Goal: Communication & Community: Answer question/provide support

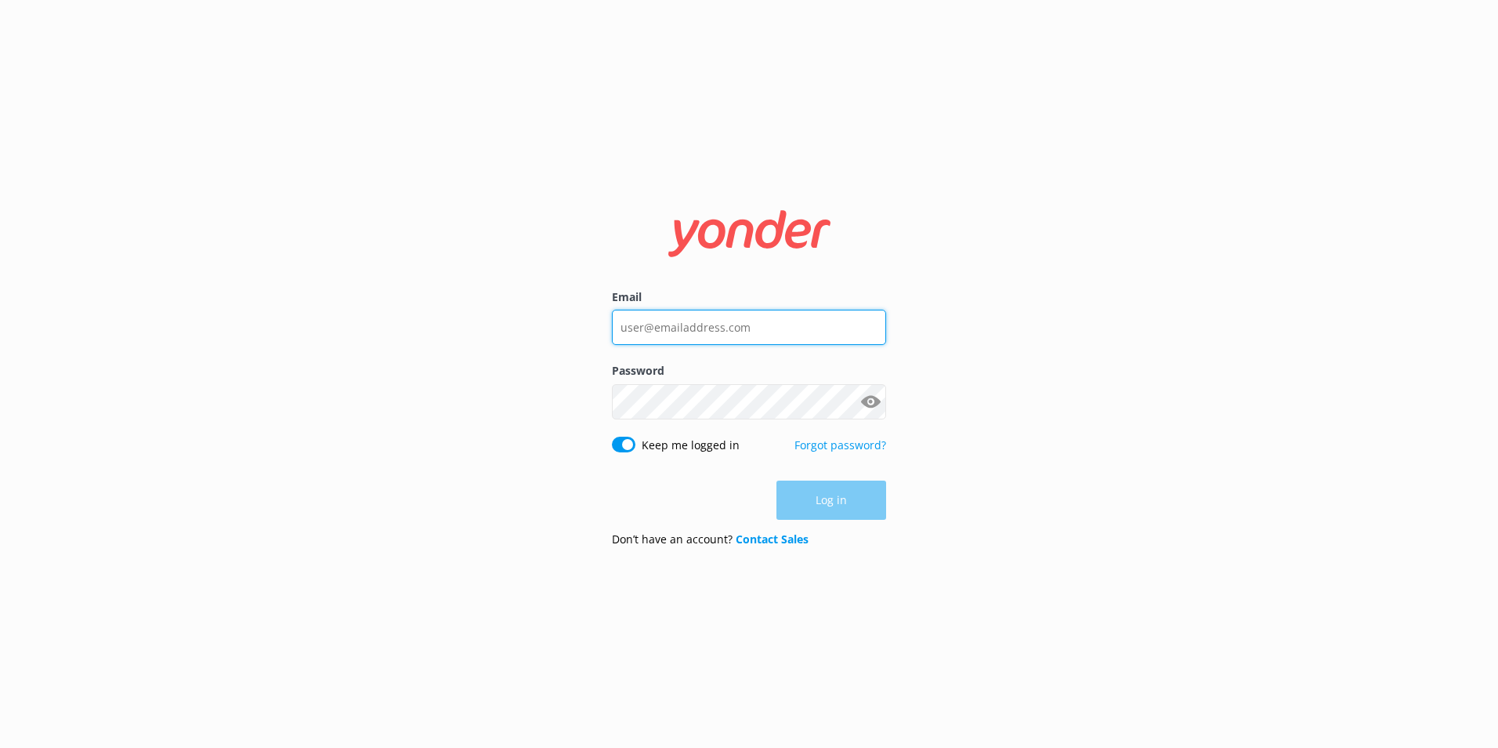
type input "[EMAIL_ADDRESS][DOMAIN_NAME]"
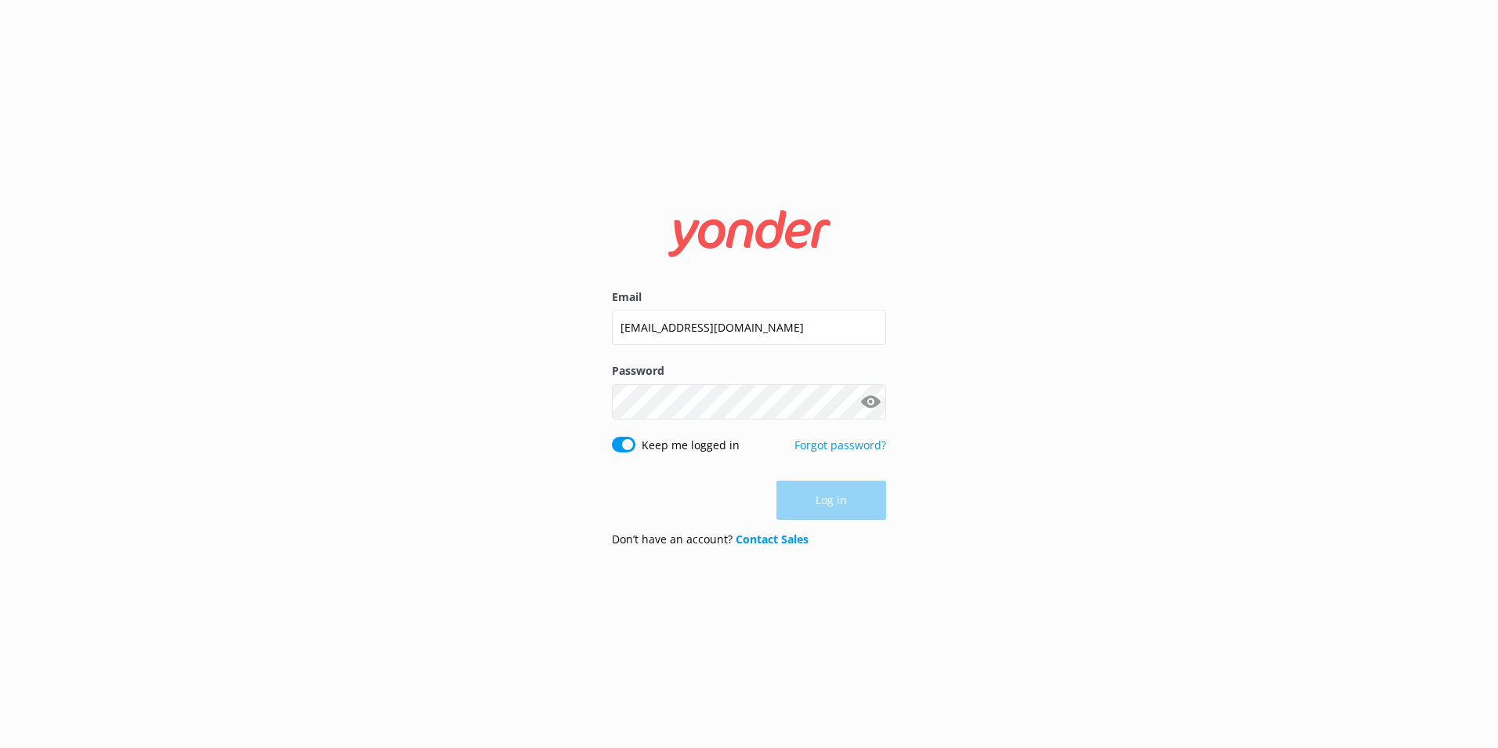
click at [837, 505] on div "Log in" at bounding box center [749, 499] width 274 height 39
click at [845, 500] on button "Log in" at bounding box center [832, 500] width 110 height 39
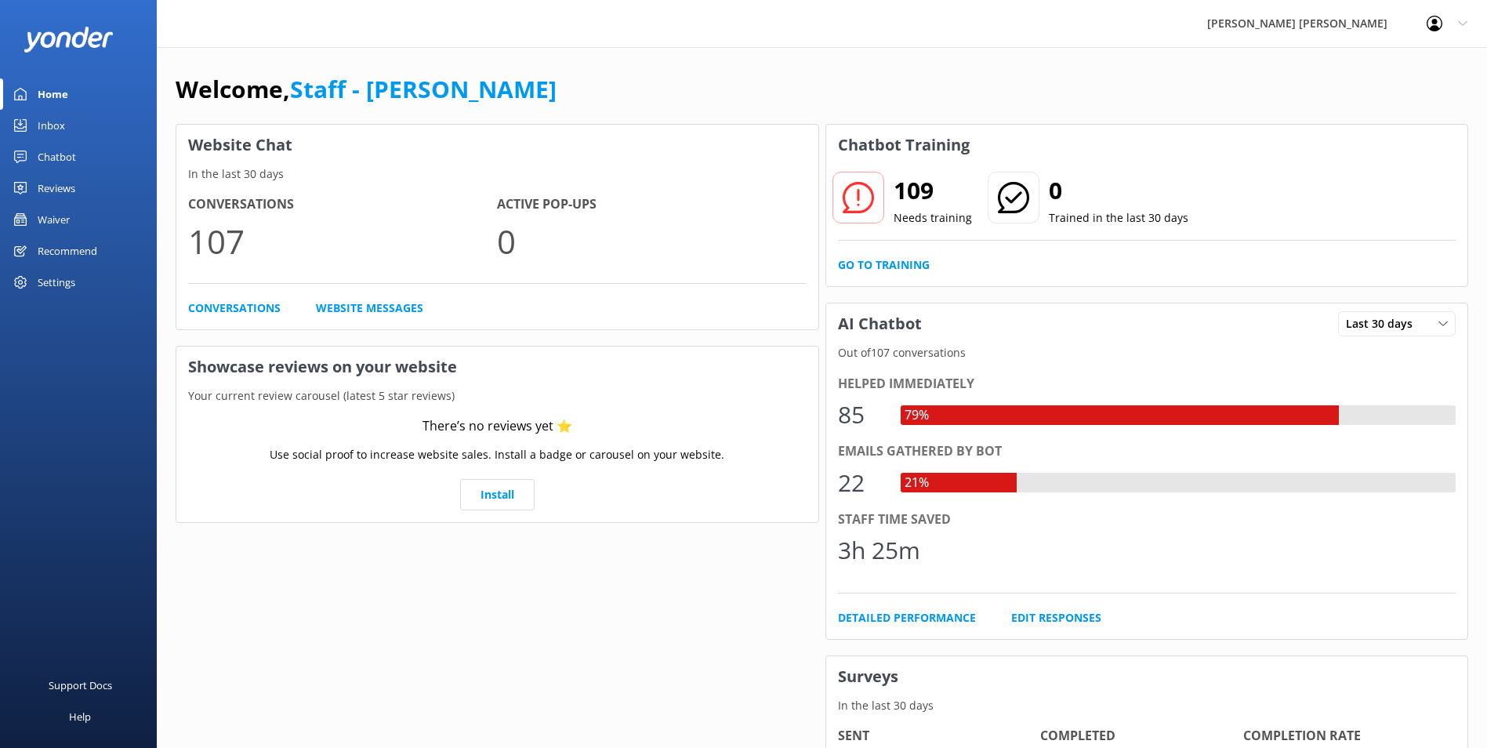
click at [58, 117] on div "Inbox" at bounding box center [51, 125] width 27 height 31
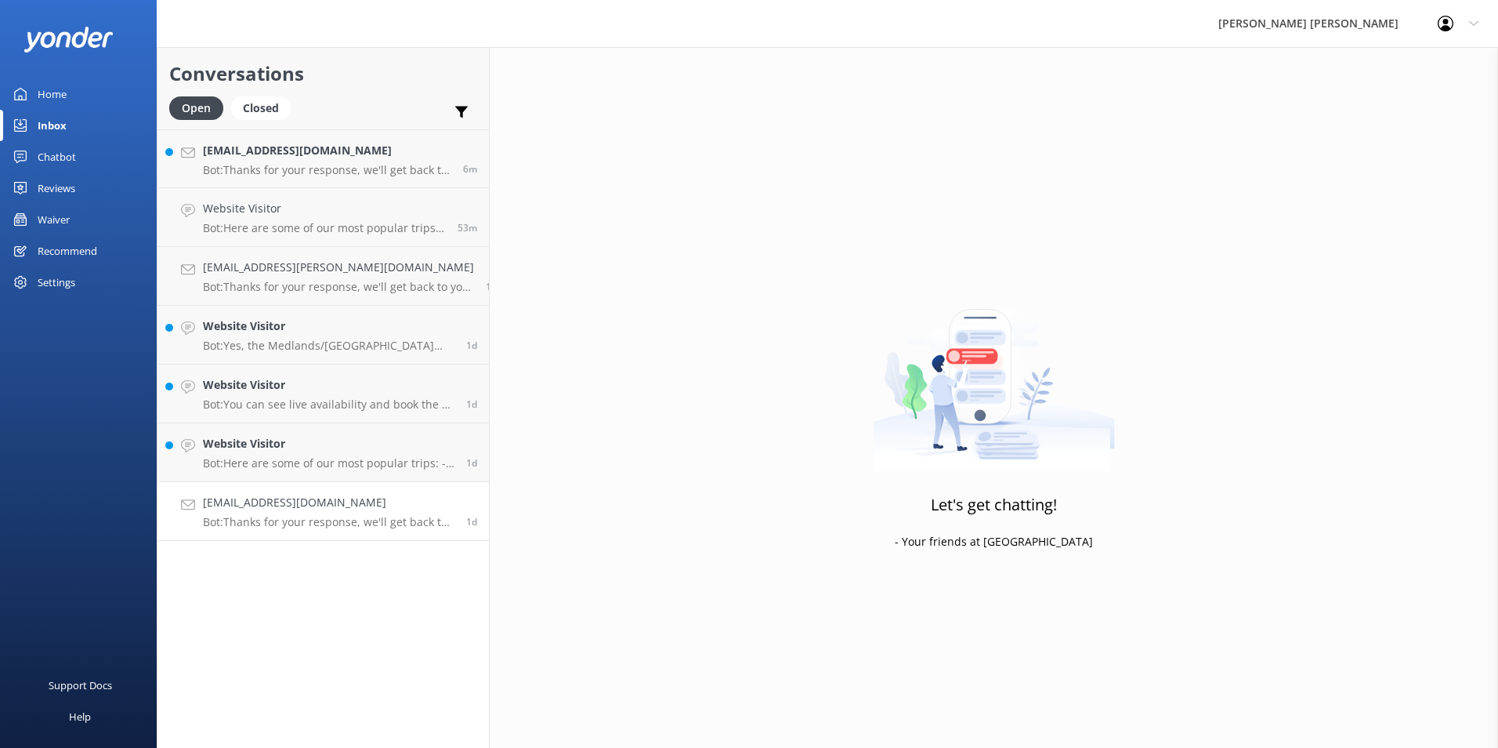
click at [310, 515] on p "Bot: Thanks for your response, we'll get back to you as soon as we can during o…" at bounding box center [329, 522] width 252 height 14
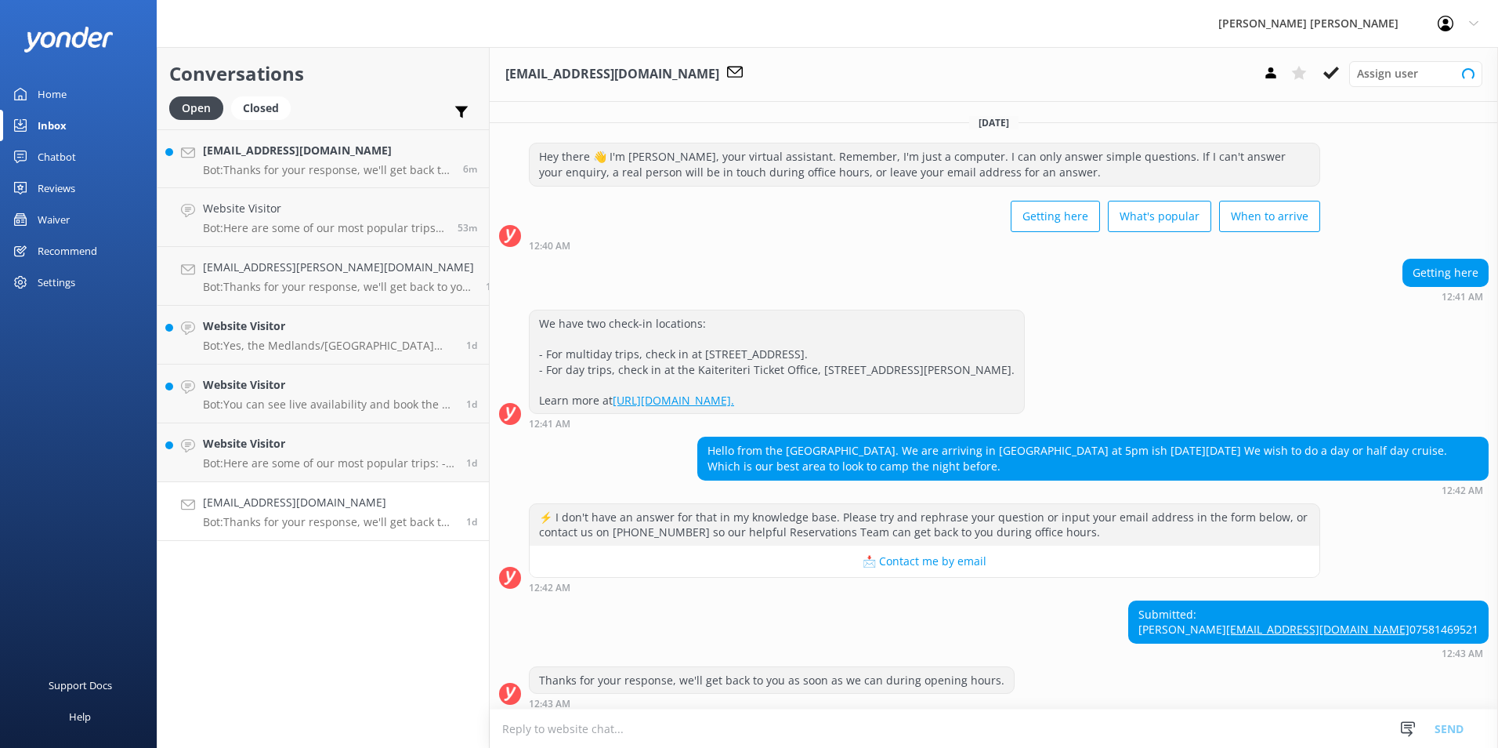
scroll to position [39, 0]
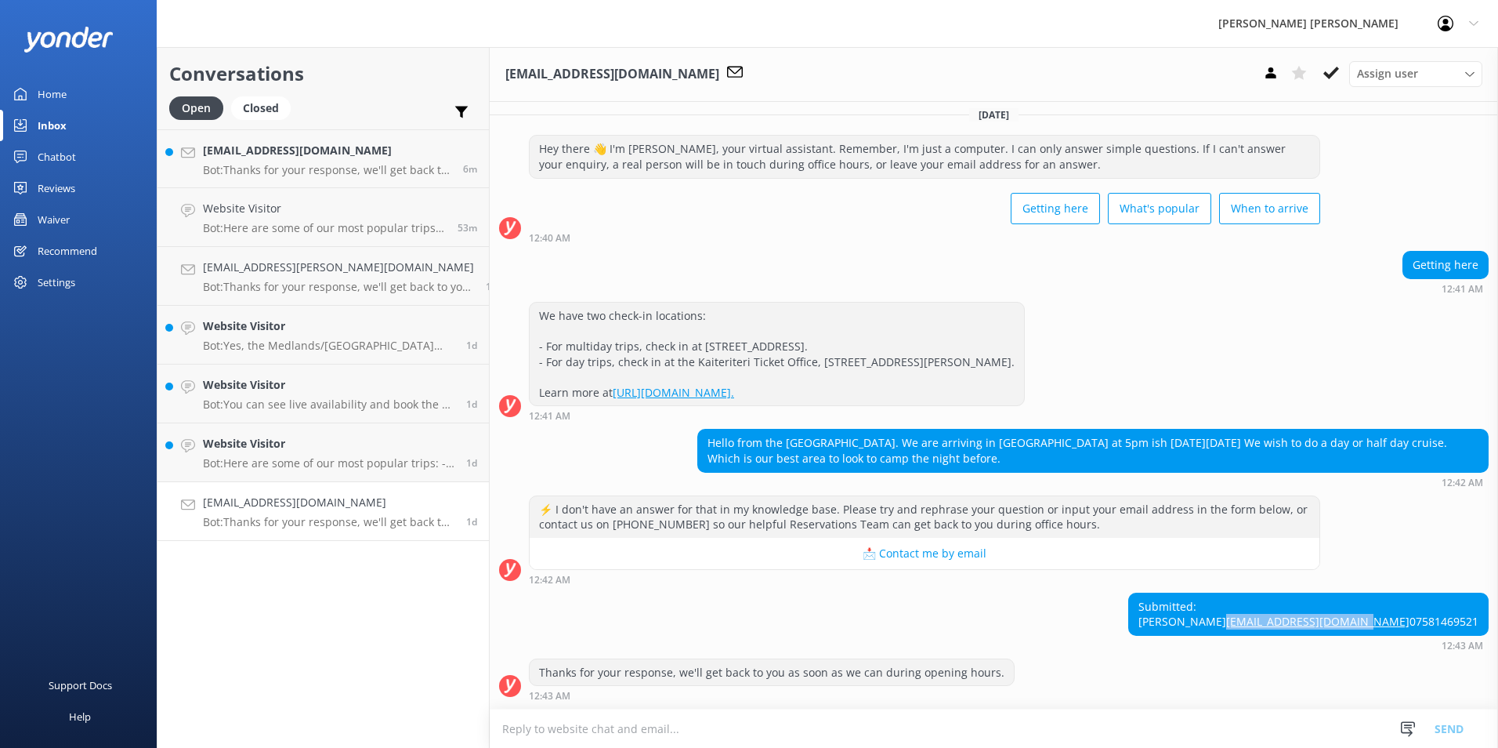
drag, startPoint x: 1320, startPoint y: 609, endPoint x: 1465, endPoint y: 607, distance: 145.0
click at [1465, 607] on div "Submitted: [PERSON_NAME] [EMAIL_ADDRESS][DOMAIN_NAME] 07581469521" at bounding box center [1308, 614] width 359 height 42
drag, startPoint x: 1465, startPoint y: 607, endPoint x: 1452, endPoint y: 607, distance: 12.5
copy link "[EMAIL_ADDRESS][DOMAIN_NAME]"
click at [610, 731] on textarea at bounding box center [994, 728] width 1009 height 38
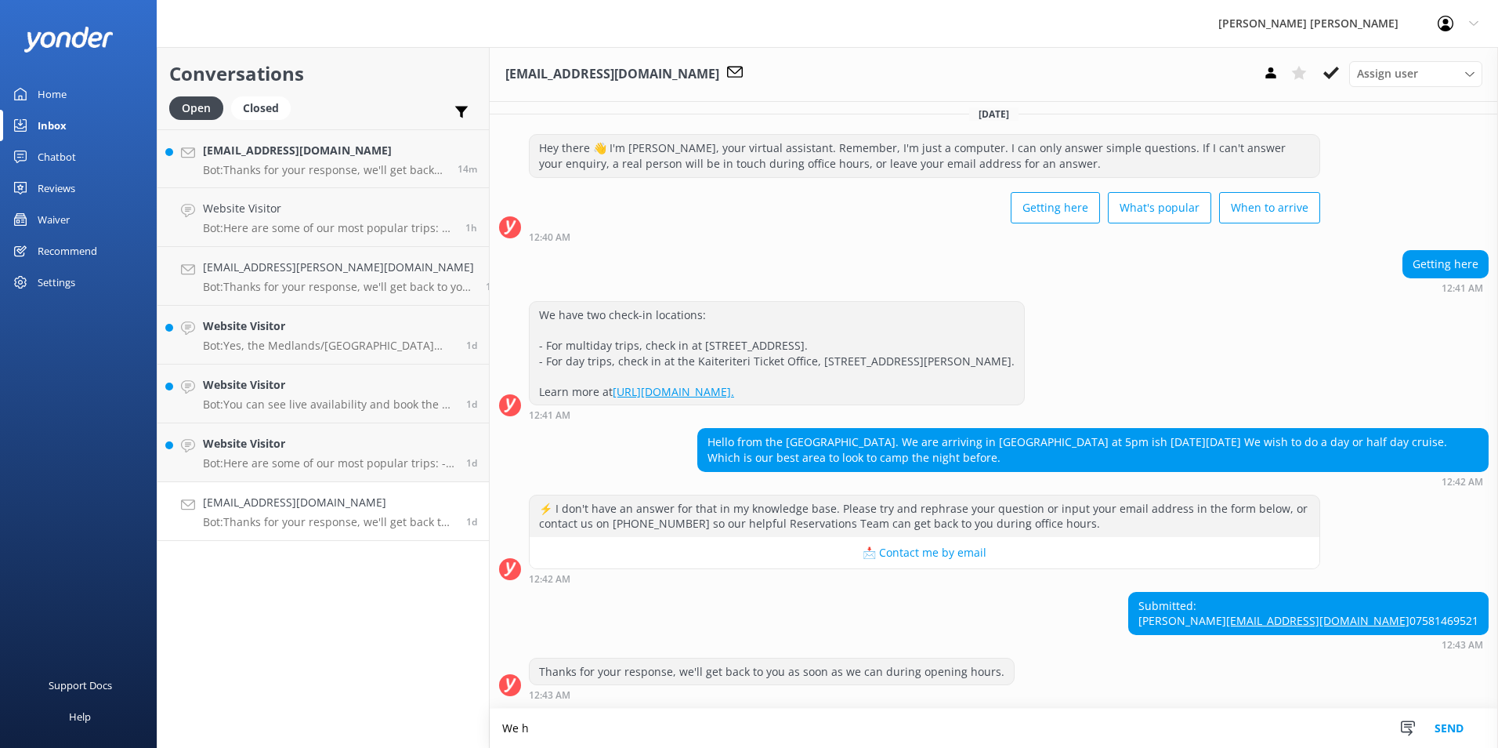
scroll to position [40, 0]
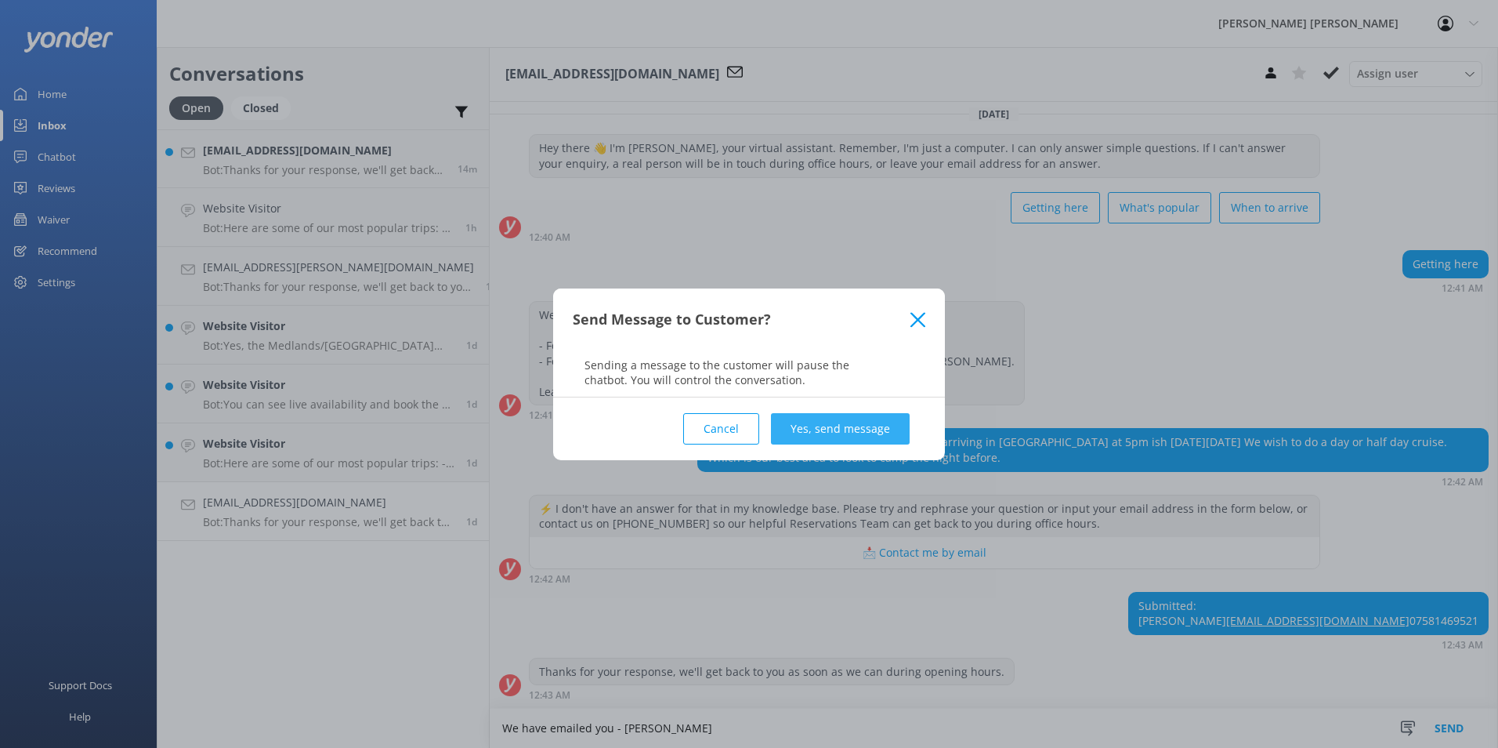
type textarea "We have emailed you - [PERSON_NAME]"
click at [857, 430] on button "Yes, send message" at bounding box center [840, 428] width 139 height 31
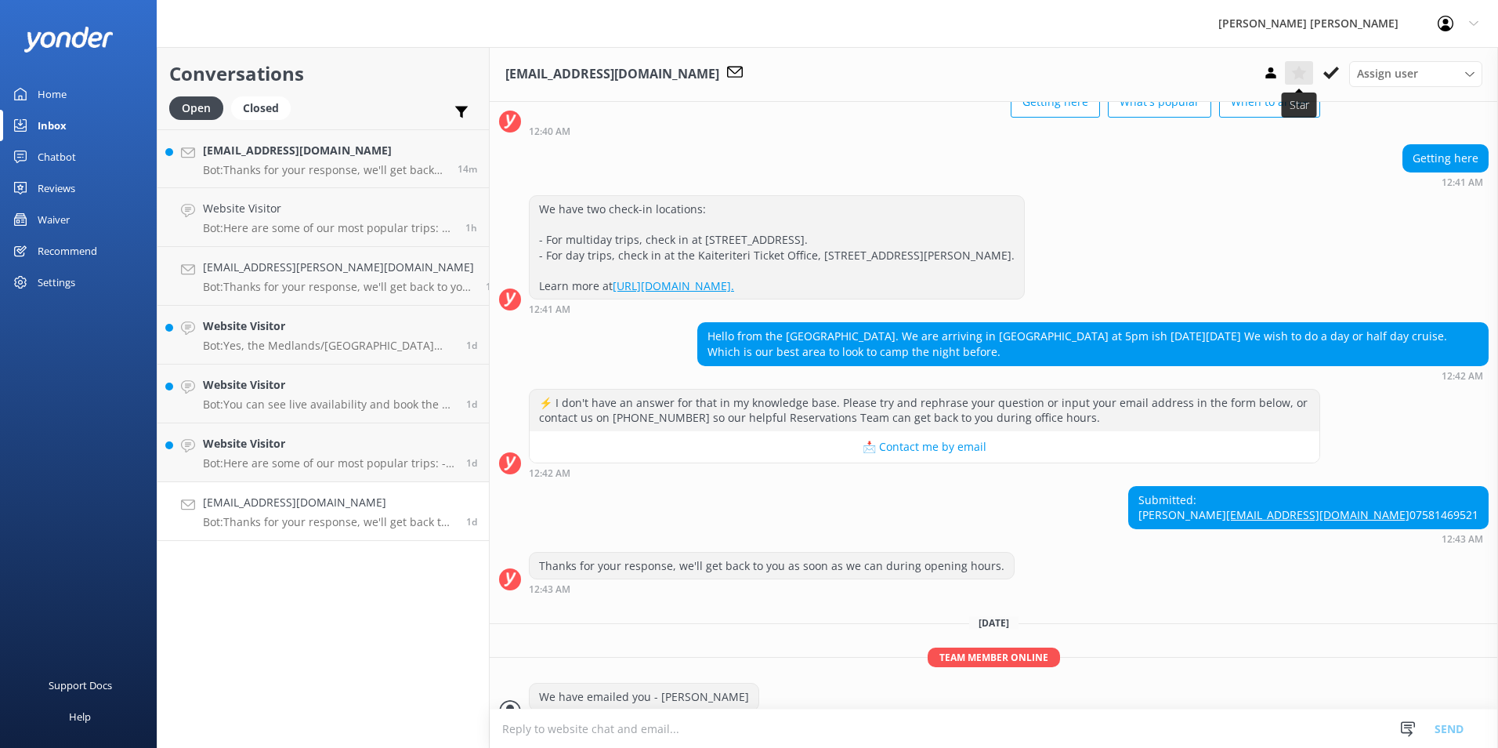
scroll to position [170, 0]
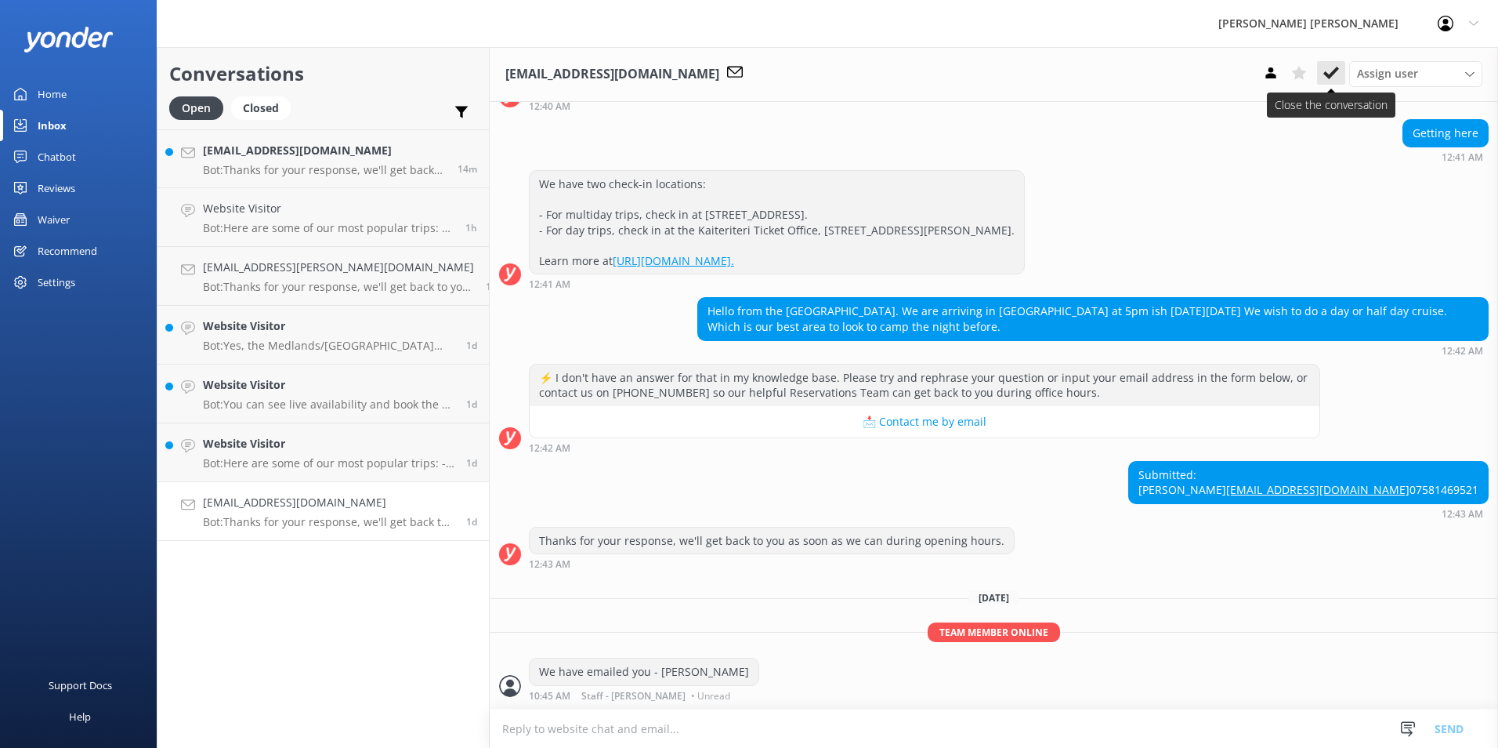
click at [1332, 71] on icon at bounding box center [1332, 73] width 16 height 16
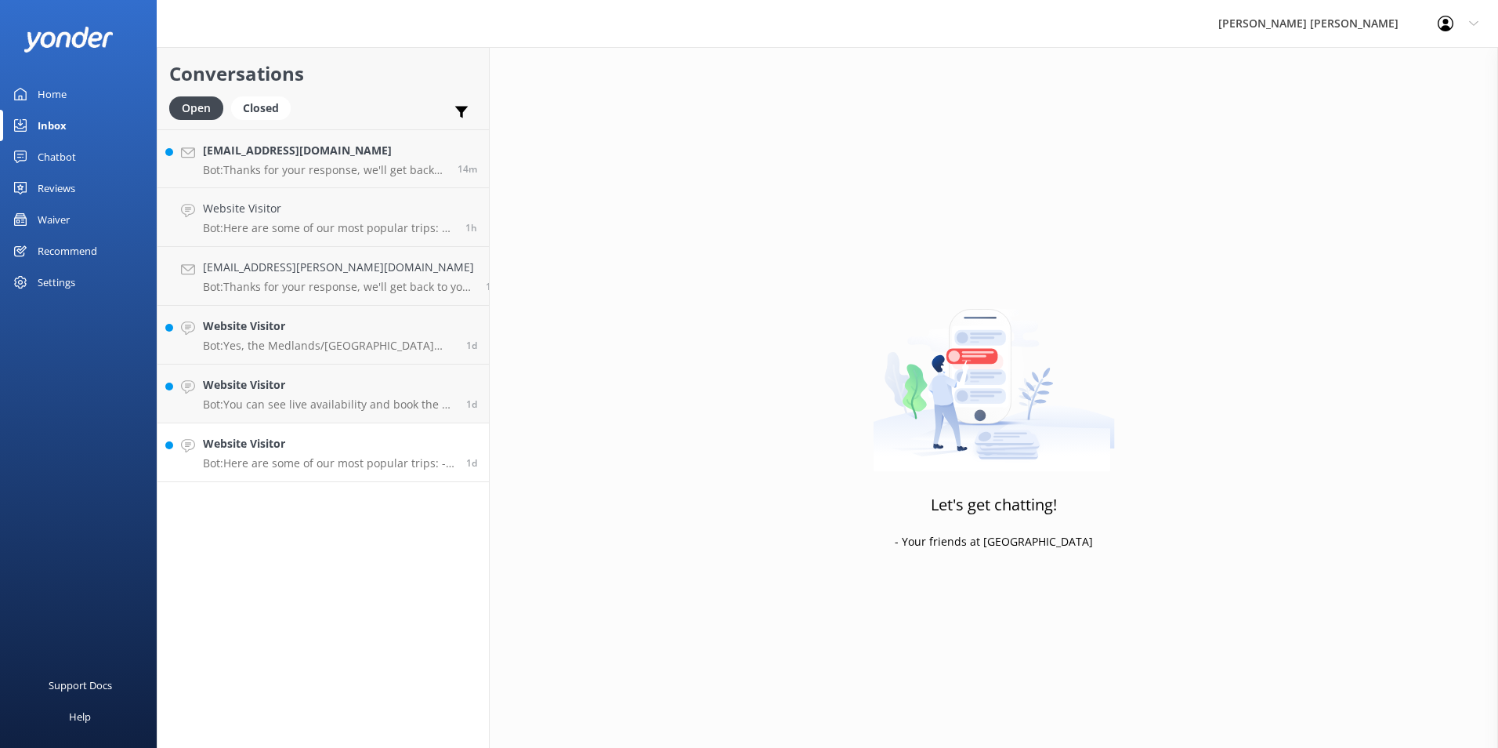
click at [358, 468] on p "Bot: Here are some of our most popular trips: - Our most popular multiday trip …" at bounding box center [329, 463] width 252 height 14
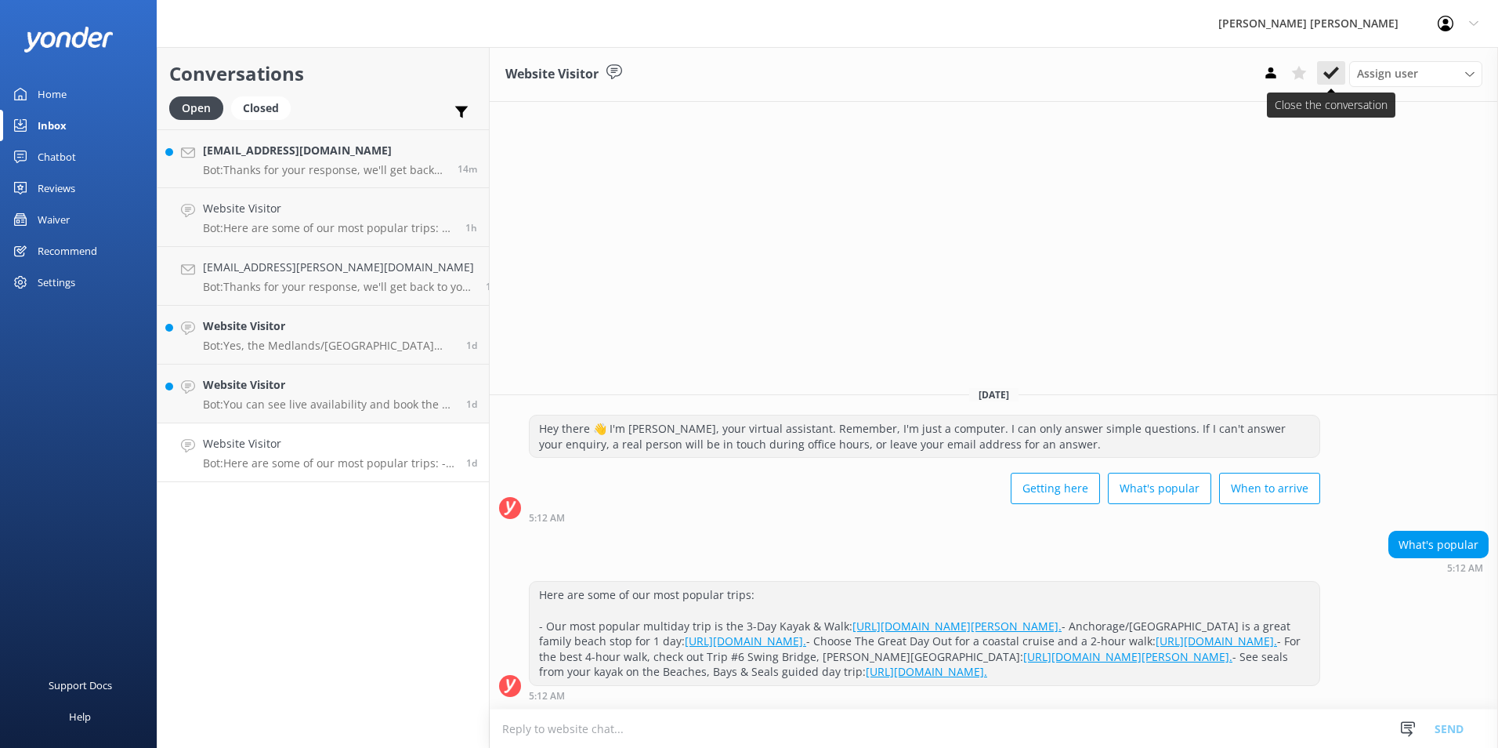
click at [1331, 67] on icon at bounding box center [1332, 73] width 16 height 16
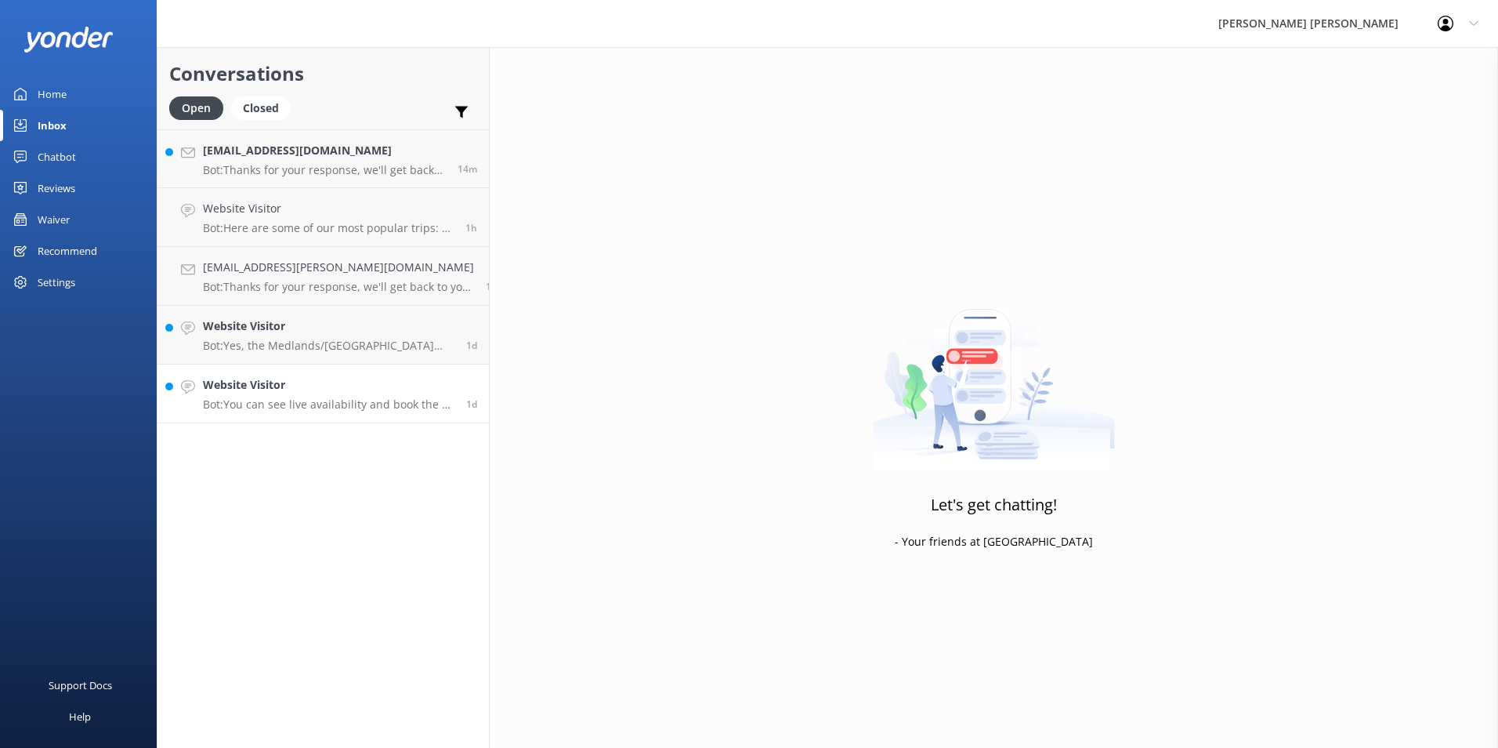
click at [308, 404] on p "Bot: You can see live availability and book the 5 Day Guided Walk online at [UR…" at bounding box center [329, 404] width 252 height 14
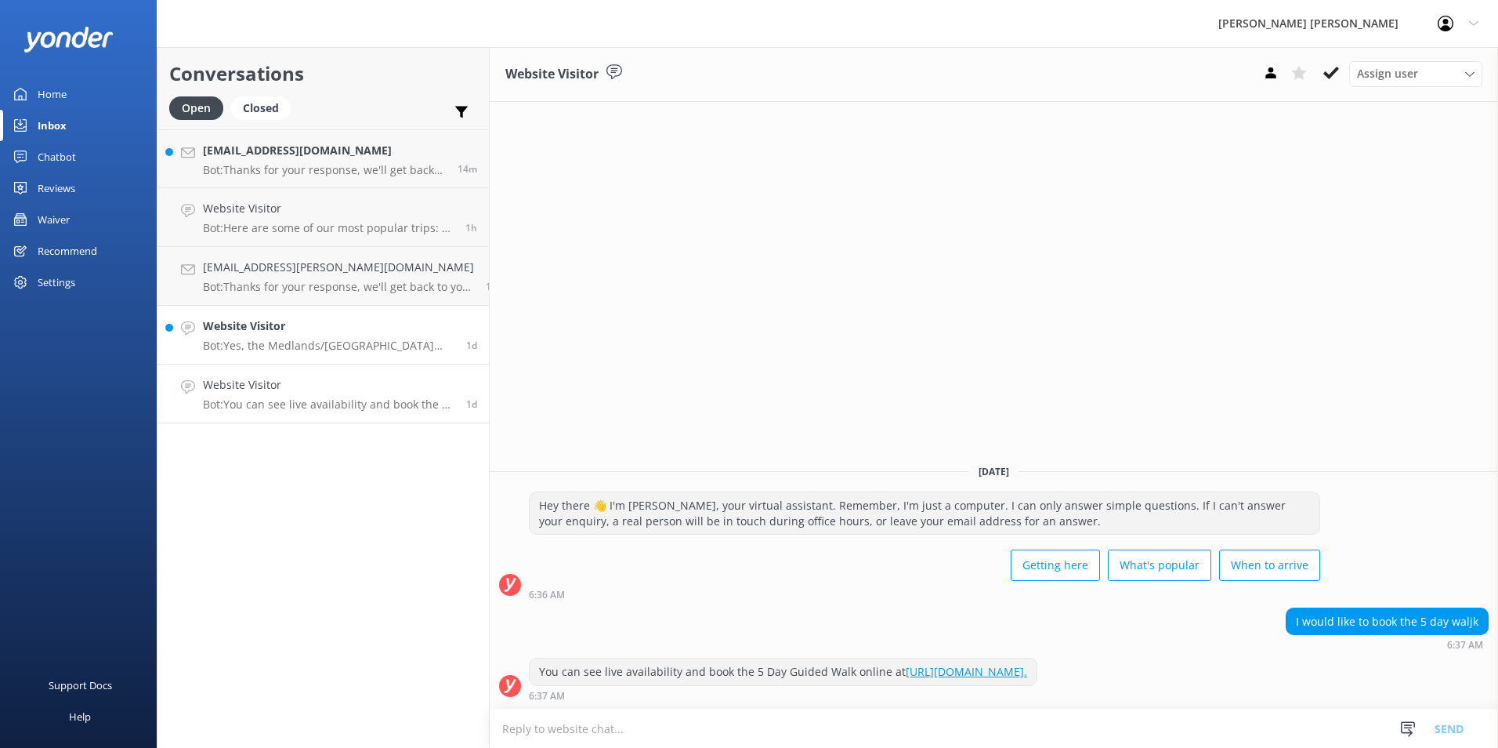
click at [324, 349] on p "Bot: Yes, the Medlands/[GEOGRAPHIC_DATA] Trip #2 operates all year and you can …" at bounding box center [329, 346] width 252 height 14
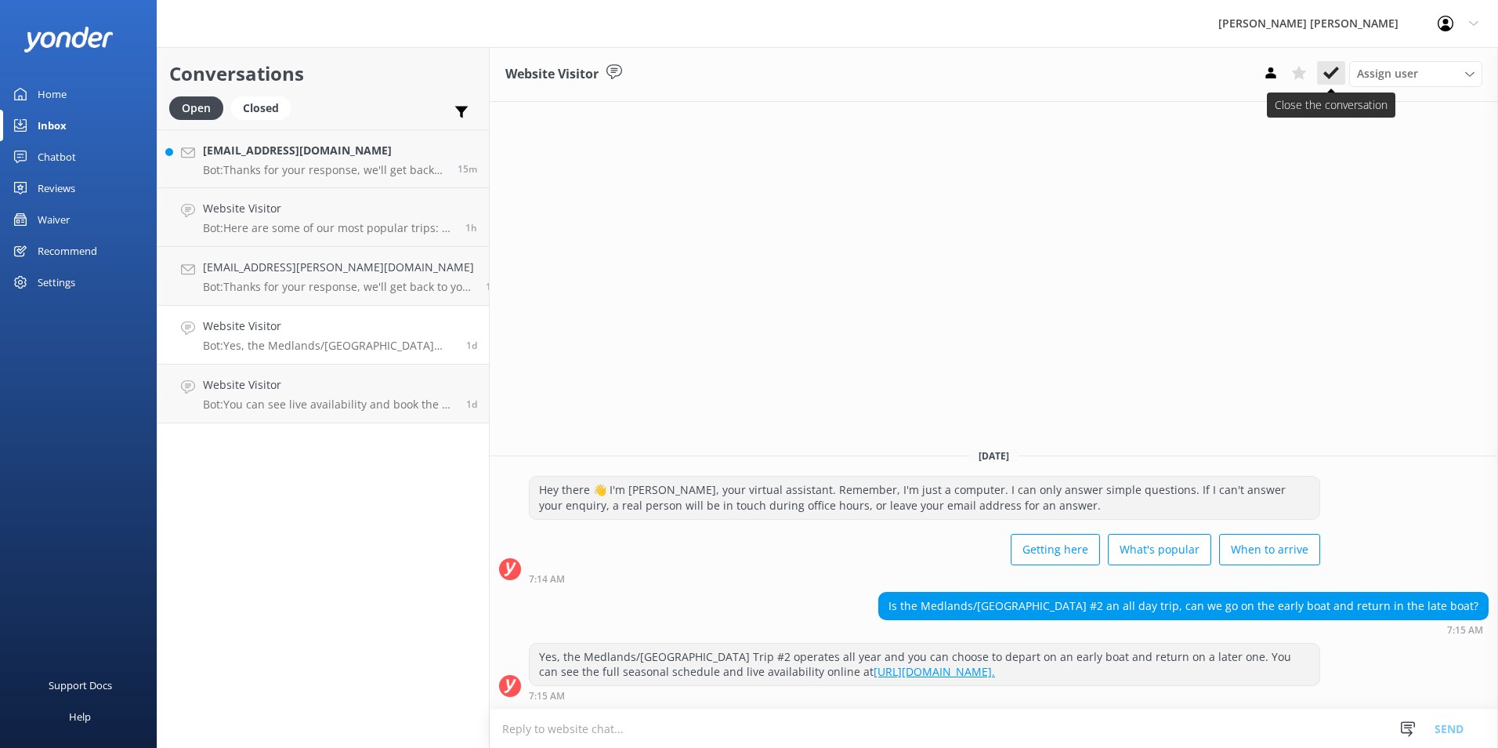
click at [1337, 74] on icon at bounding box center [1332, 73] width 16 height 16
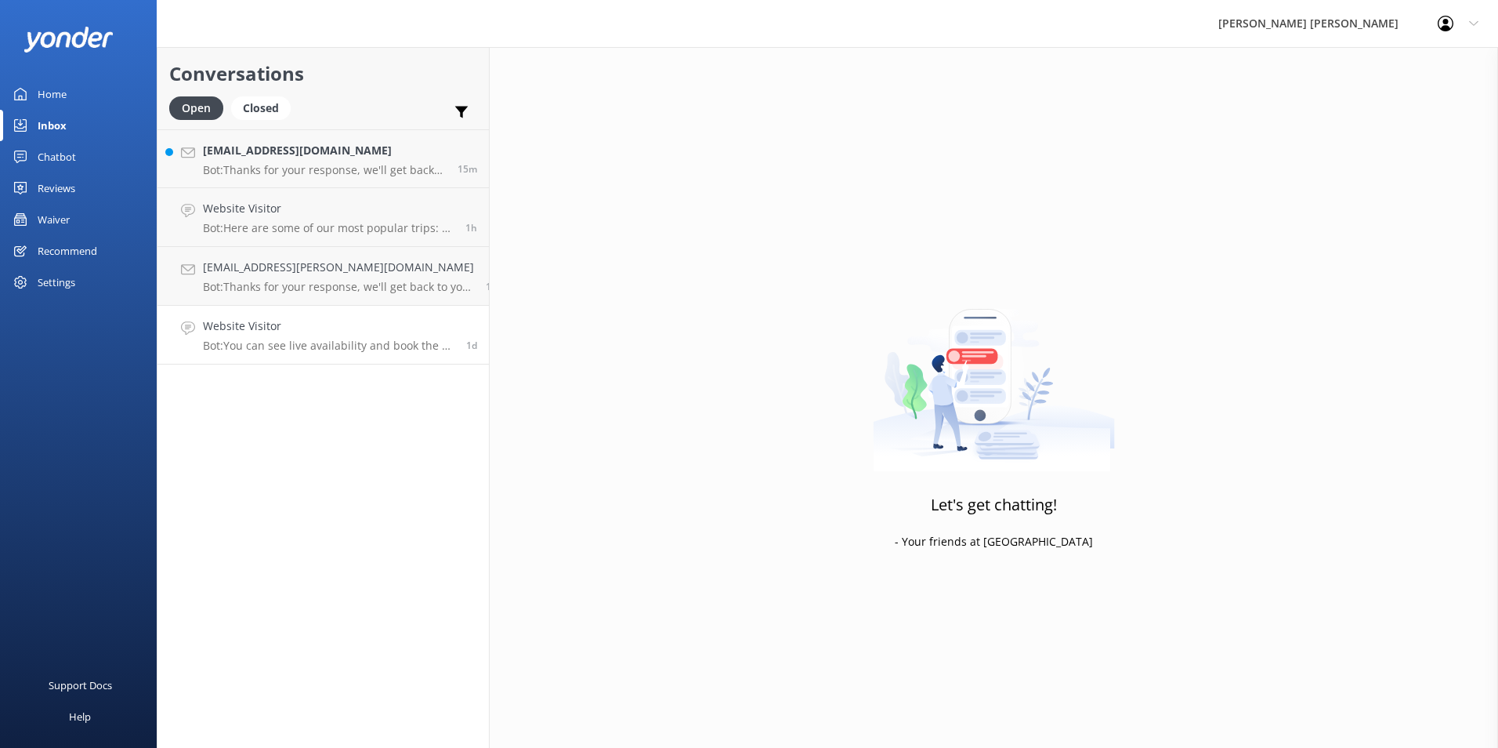
click at [353, 353] on link "Website Visitor Bot: You can see live availability and book the 5 Day Guided Wa…" at bounding box center [323, 335] width 331 height 59
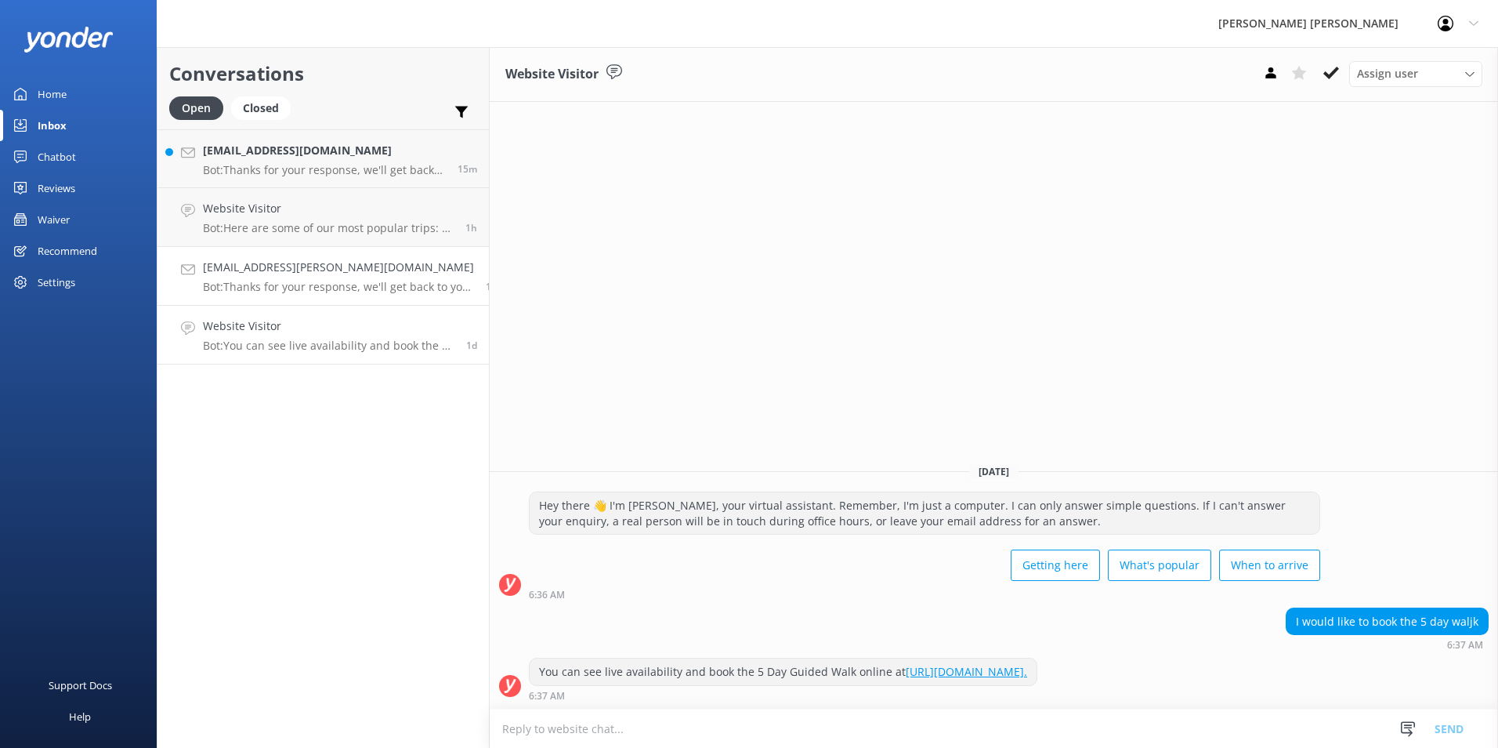
click at [368, 288] on p "Bot: Thanks for your response, we'll get back to you as soon as we can during o…" at bounding box center [338, 287] width 271 height 14
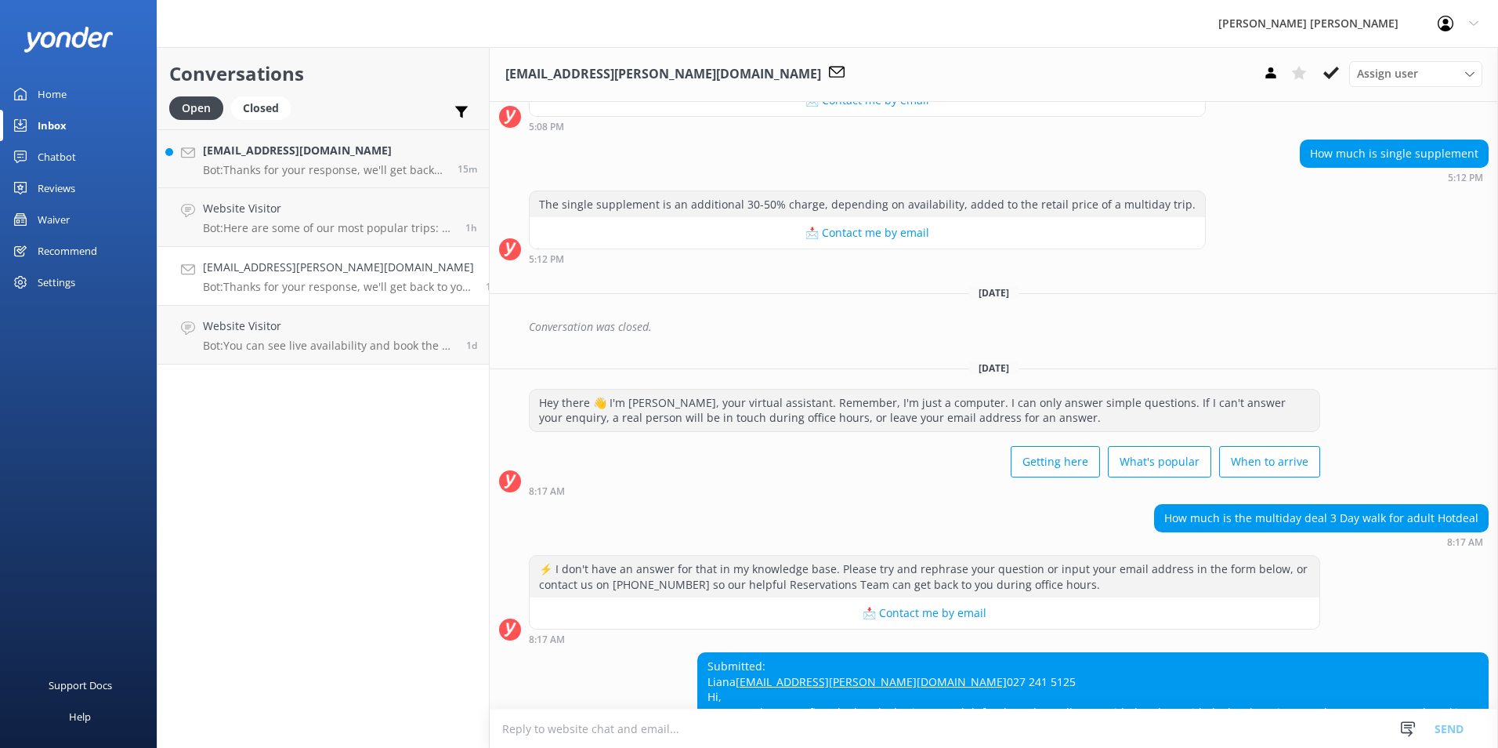
scroll to position [536, 0]
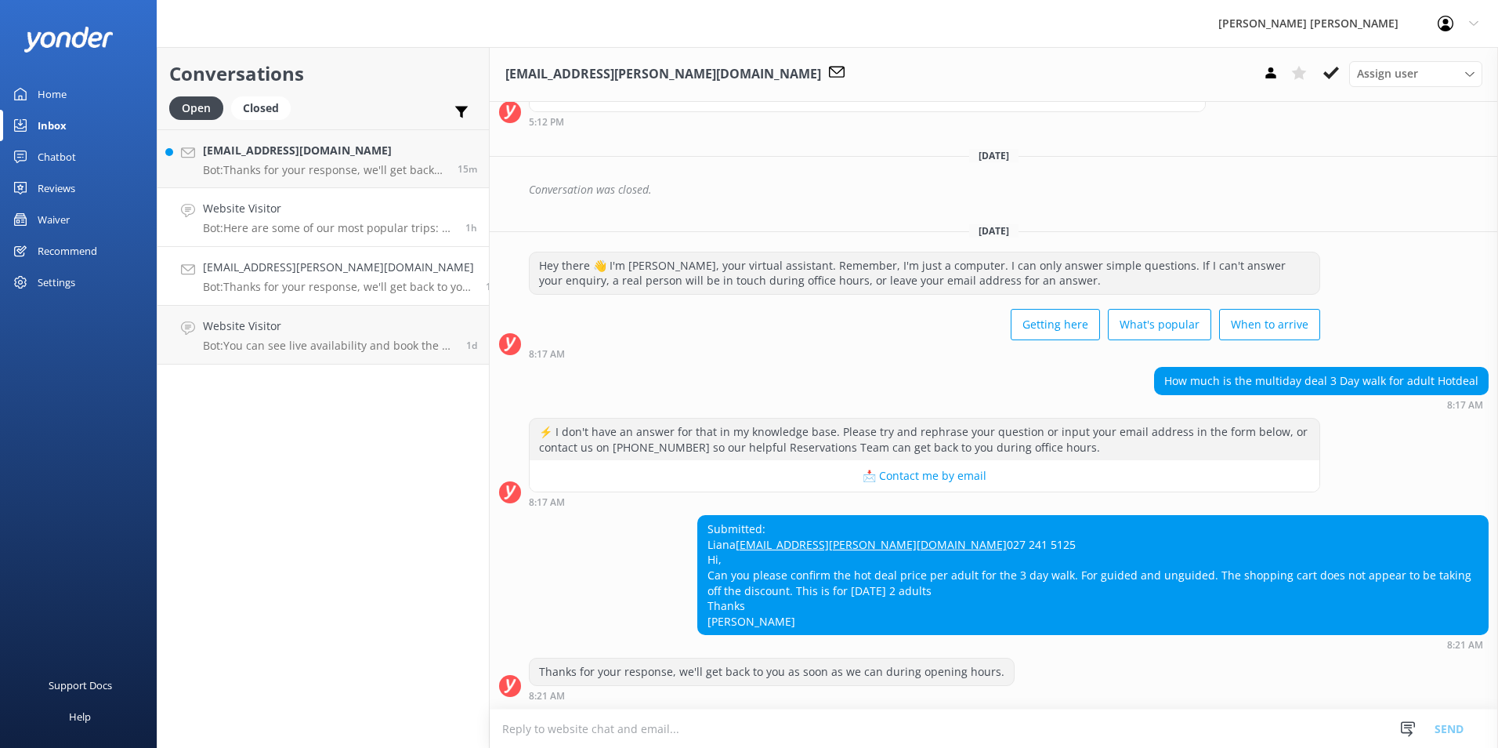
click at [332, 207] on h4 "Website Visitor" at bounding box center [328, 208] width 251 height 17
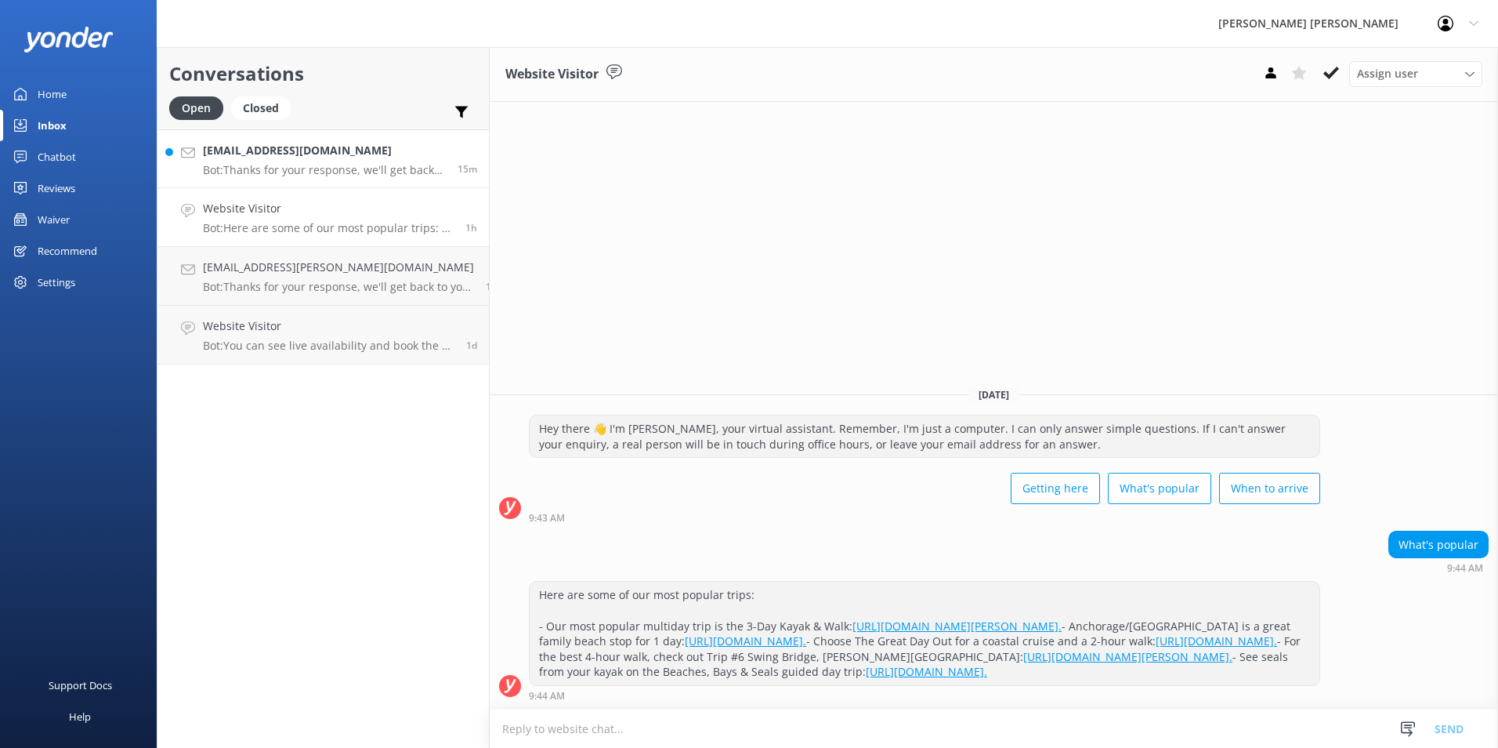
click at [325, 159] on h4 "[EMAIL_ADDRESS][DOMAIN_NAME]" at bounding box center [324, 150] width 243 height 17
